Goal: Task Accomplishment & Management: Manage account settings

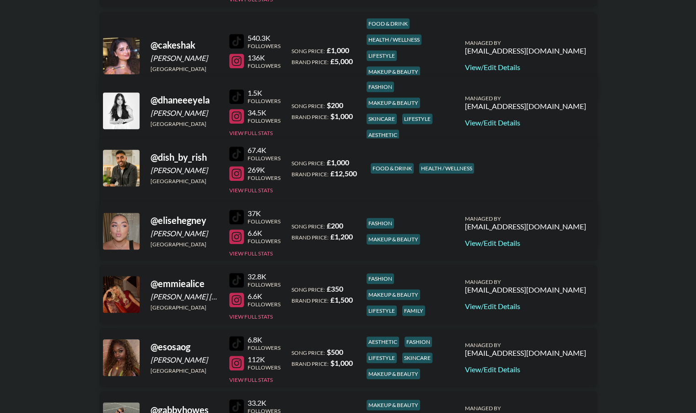
scroll to position [593, 0]
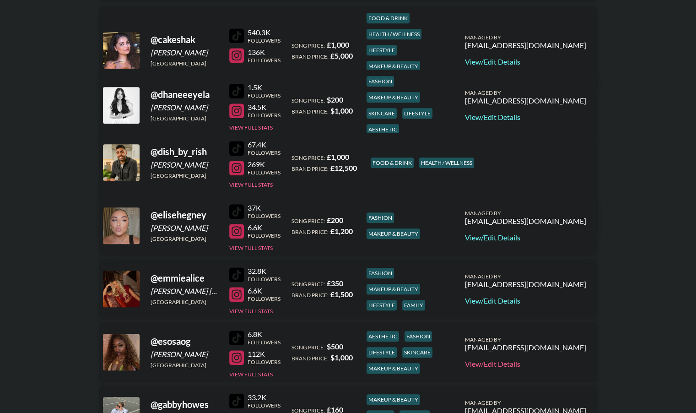
click at [555, 362] on link "View/Edit Details" at bounding box center [525, 363] width 121 height 9
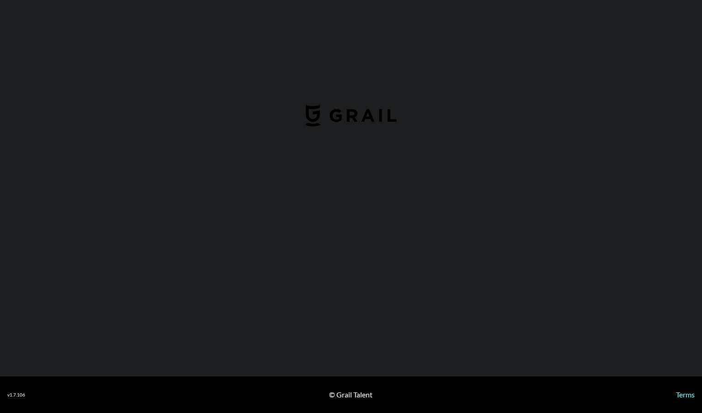
select select "USD"
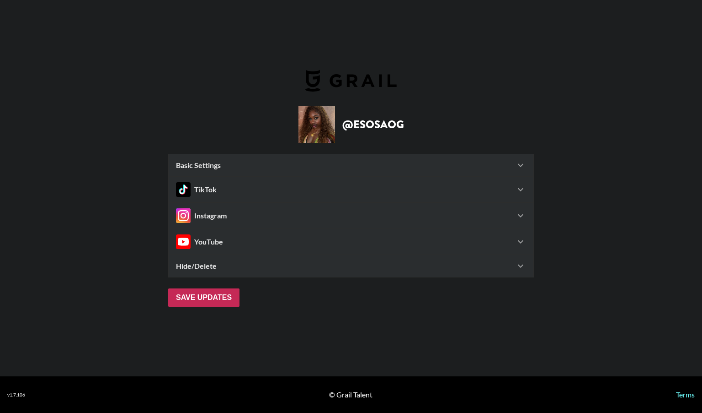
click at [522, 165] on icon at bounding box center [520, 165] width 5 height 3
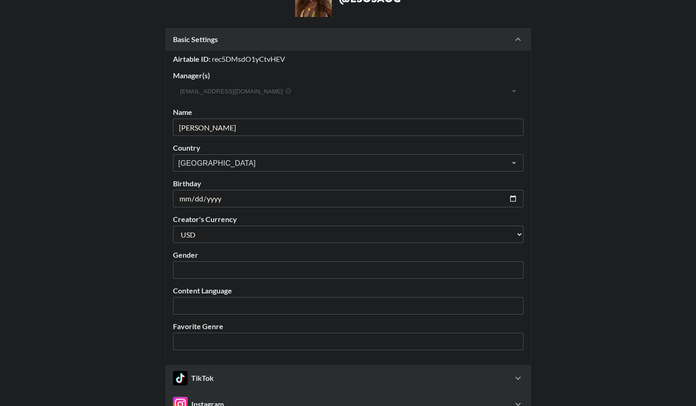
scroll to position [71, 0]
click at [516, 200] on input "1999-07-10" at bounding box center [348, 197] width 350 height 17
click at [157, 208] on main "@ esosaog Basic Settings Airtable ID: rec5DMsdO1yCtvHEV Manager(s) amyf@grail-t…" at bounding box center [347, 237] width 681 height 515
click at [514, 198] on input "1999-07-10" at bounding box center [348, 197] width 350 height 17
type input "1999-10-07"
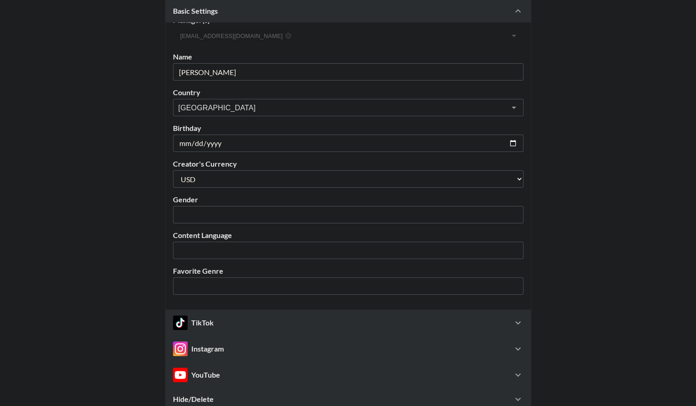
scroll to position [210, 0]
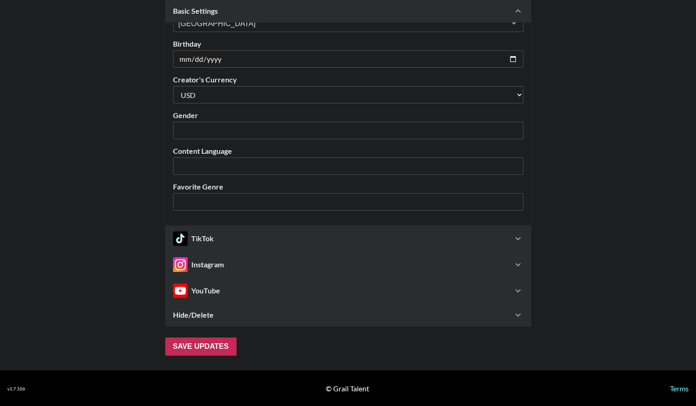
click at [521, 239] on icon at bounding box center [517, 238] width 11 height 11
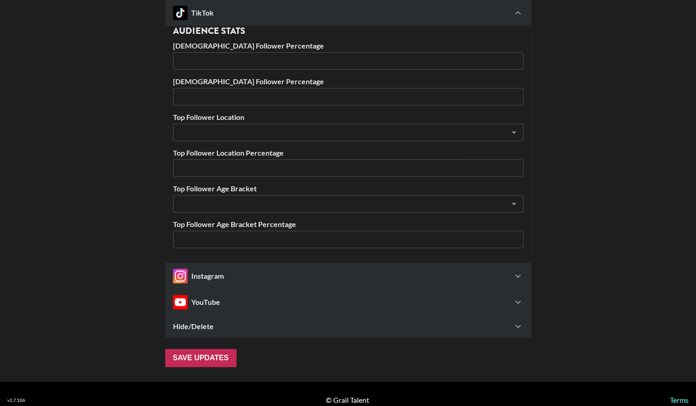
scroll to position [638, 6]
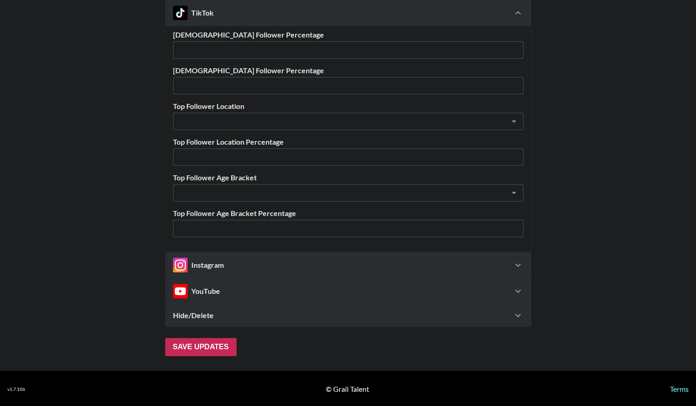
click at [516, 265] on icon at bounding box center [517, 264] width 11 height 11
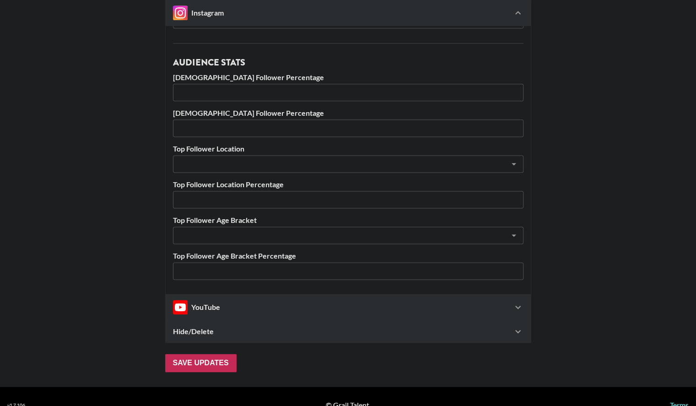
scroll to position [1190, 6]
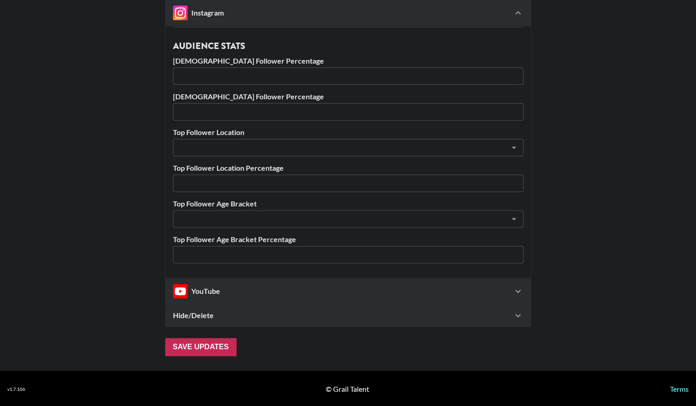
click at [514, 289] on icon at bounding box center [517, 290] width 11 height 11
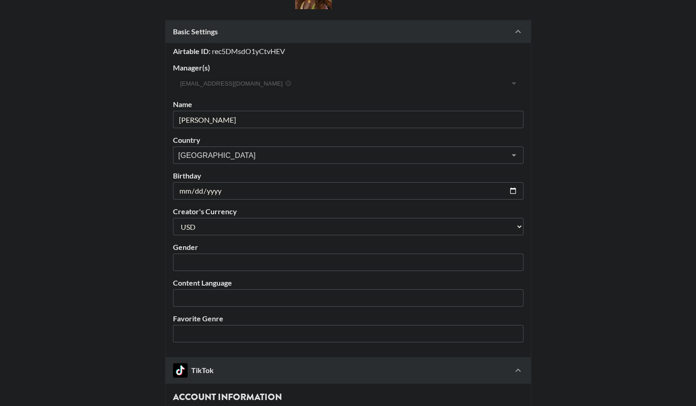
scroll to position [82, 7]
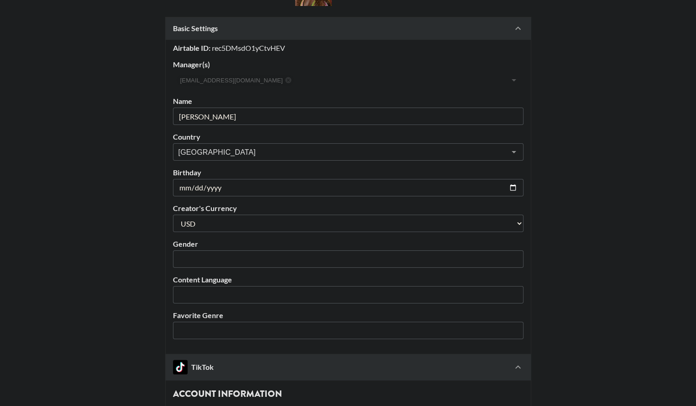
click at [225, 115] on input "Esosa Omolola Ogbebor" at bounding box center [348, 115] width 350 height 17
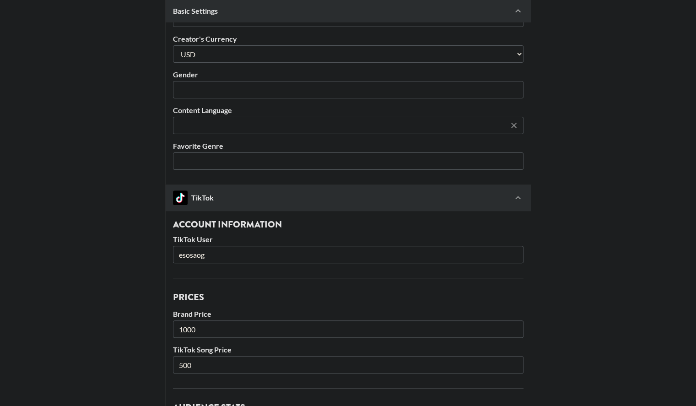
scroll to position [254, 7]
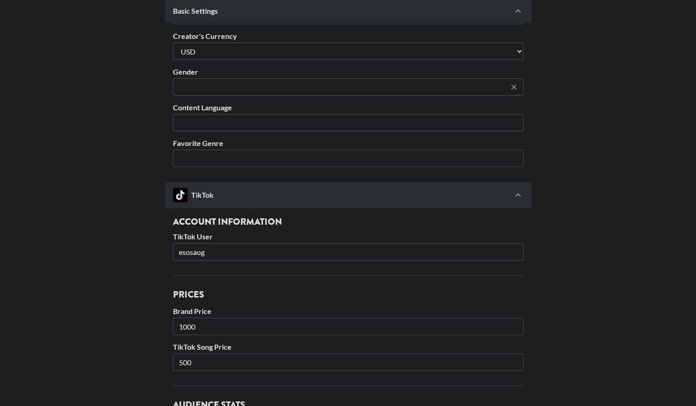
type input "[PERSON_NAME]"
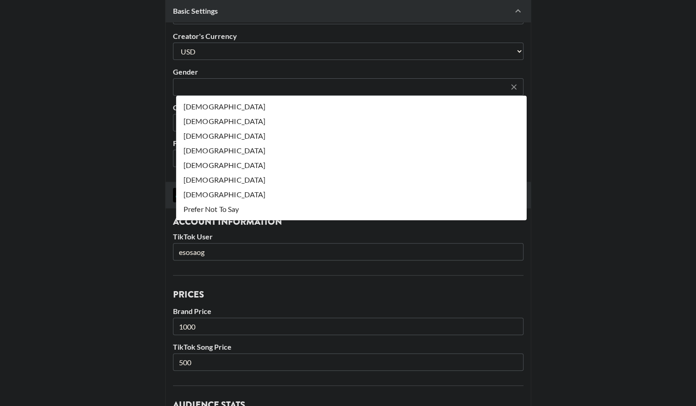
click at [299, 87] on input "text" at bounding box center [341, 87] width 327 height 11
click at [260, 112] on li "Female" at bounding box center [351, 106] width 350 height 15
type input "Female"
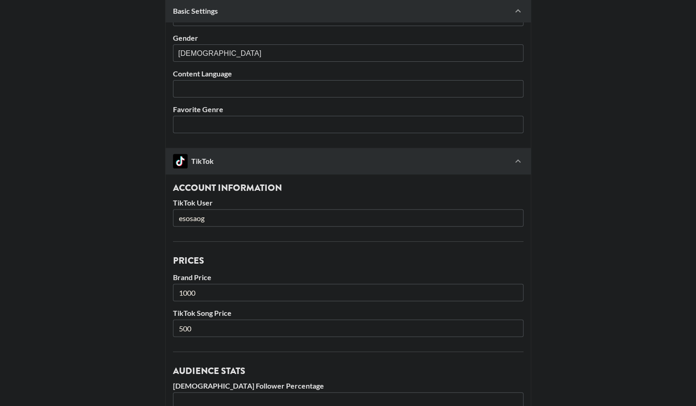
scroll to position [291, 7]
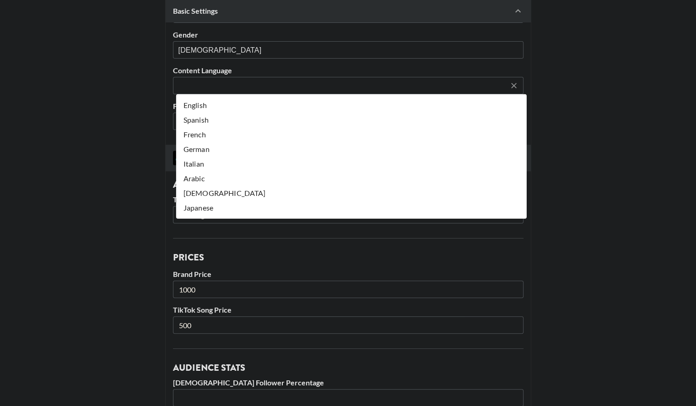
click at [240, 88] on input "text" at bounding box center [341, 85] width 327 height 11
click at [223, 105] on li "English" at bounding box center [351, 105] width 350 height 15
type input "English"
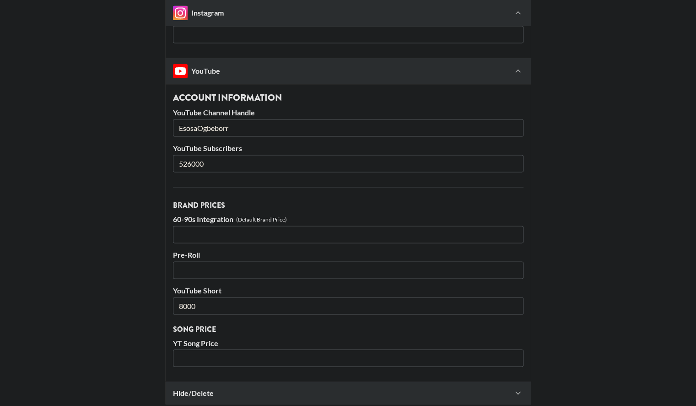
scroll to position [1487, 7]
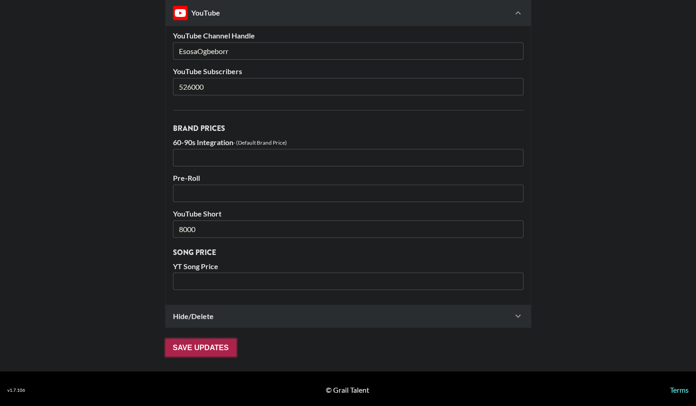
click at [188, 345] on input "Save Updates" at bounding box center [200, 347] width 71 height 18
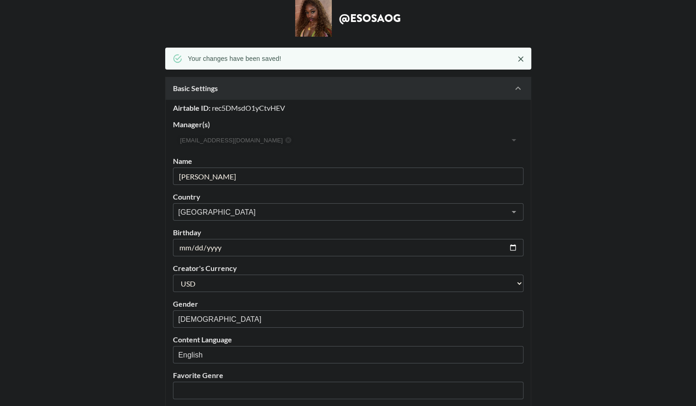
scroll to position [0, 7]
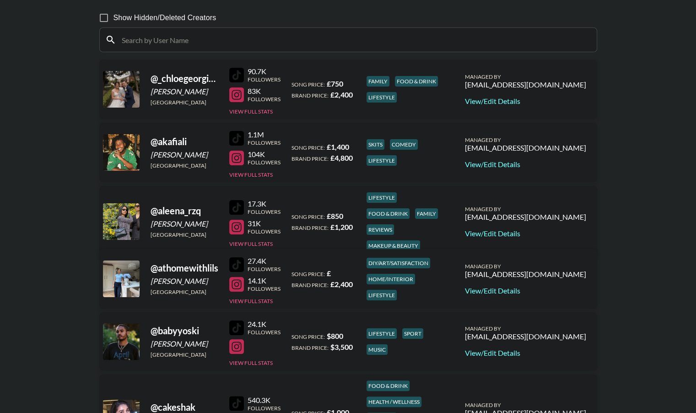
scroll to position [82, 0]
